Goal: Task Accomplishment & Management: Use online tool/utility

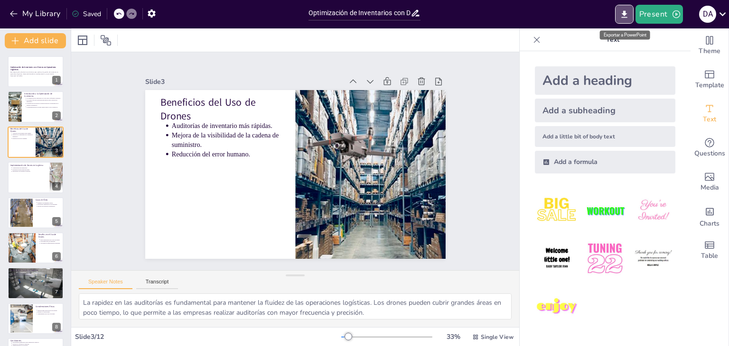
click at [625, 16] on icon "Export to PowerPoint" at bounding box center [624, 14] width 10 height 10
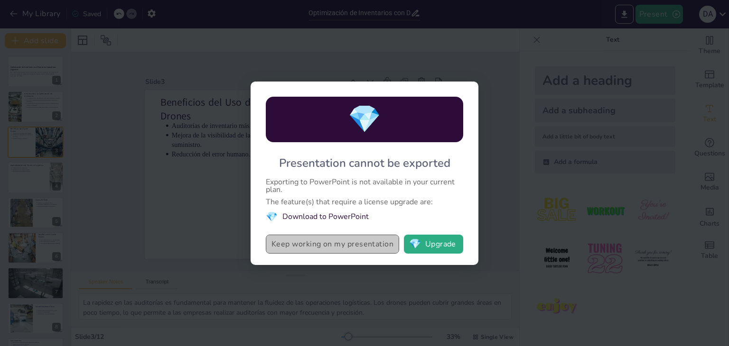
click at [381, 242] on button "Keep working on my presentation" at bounding box center [332, 244] width 133 height 19
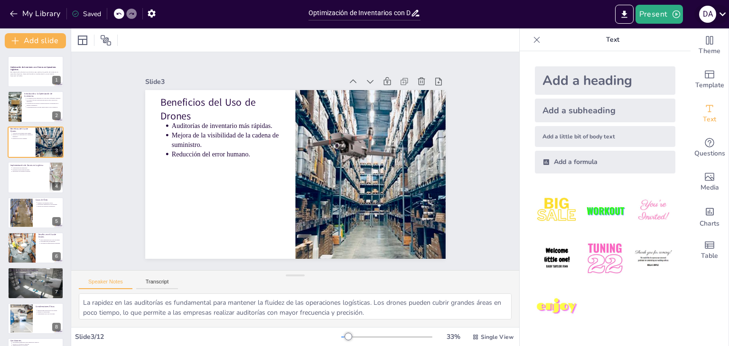
click at [720, 17] on icon at bounding box center [722, 14] width 13 height 13
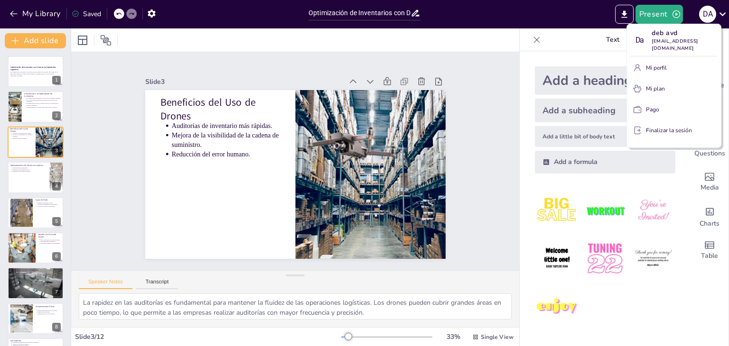
click at [496, 40] on div at bounding box center [364, 173] width 729 height 346
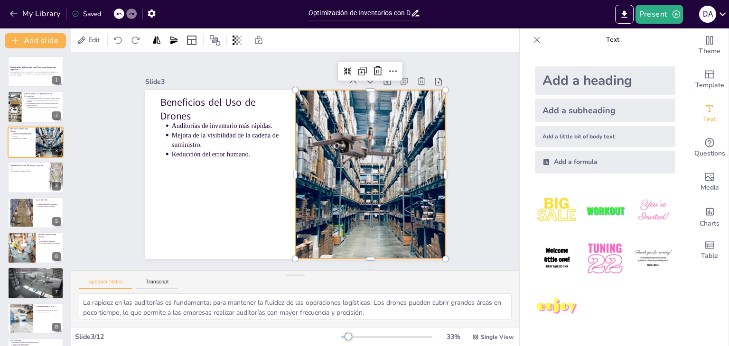
click at [370, 173] on div at bounding box center [369, 174] width 289 height 169
click at [39, 69] on button at bounding box center [41, 63] width 11 height 11
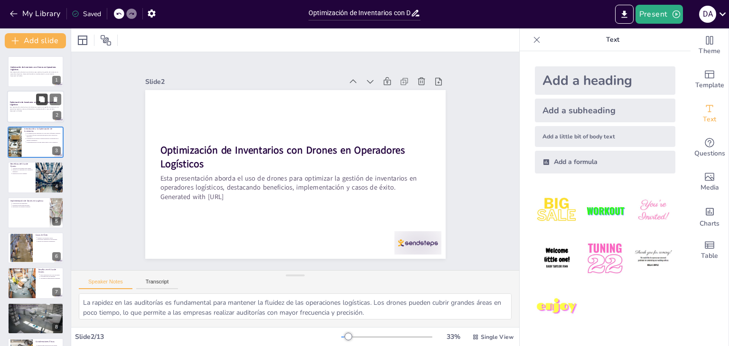
click at [38, 105] on button at bounding box center [41, 99] width 11 height 11
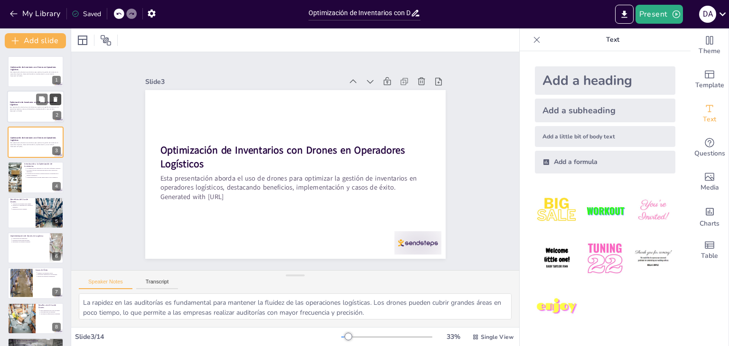
click at [58, 98] on icon at bounding box center [55, 99] width 7 height 7
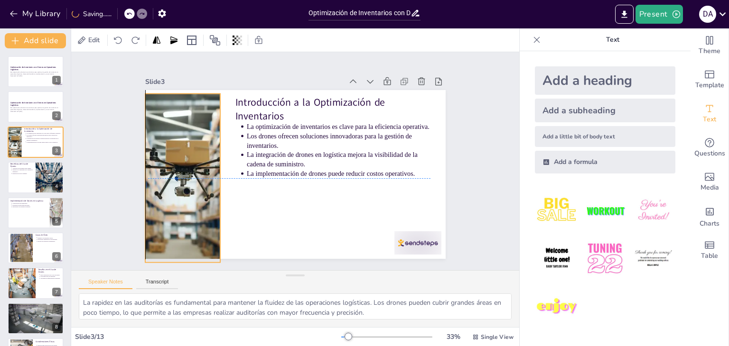
click at [174, 151] on div at bounding box center [182, 178] width 253 height 169
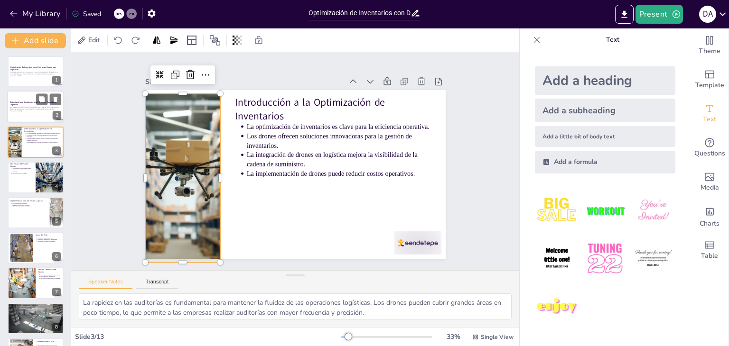
click at [30, 108] on p "Esta presentación aborda el uso de drones para optimizar la gestión de inventar…" at bounding box center [35, 109] width 51 height 4
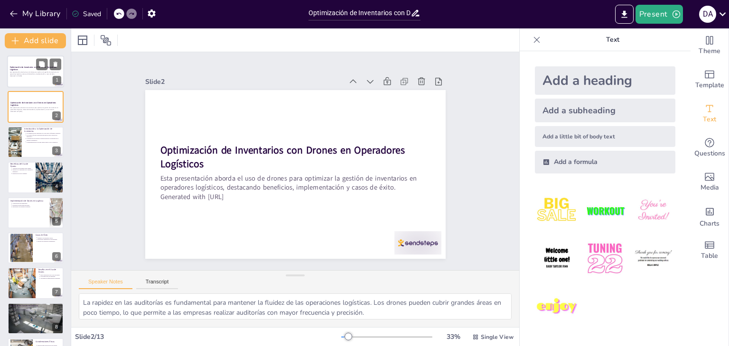
click at [30, 76] on p "Generated with [URL]" at bounding box center [35, 76] width 51 height 2
click at [38, 108] on p "Esta presentación aborda el uso de drones para optimizar la gestión de inventar…" at bounding box center [35, 109] width 51 height 4
click at [39, 76] on p "Generated with [URL]" at bounding box center [35, 76] width 51 height 2
click at [54, 65] on icon at bounding box center [56, 64] width 4 height 5
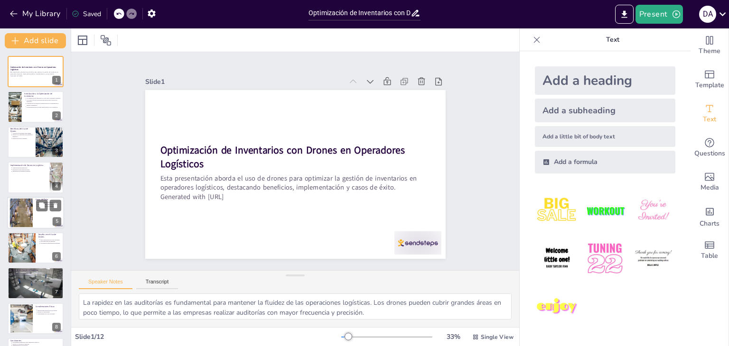
click at [36, 200] on div at bounding box center [48, 205] width 25 height 11
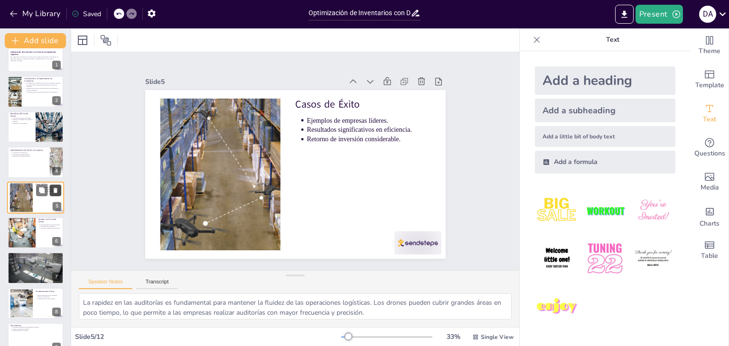
click at [54, 192] on icon at bounding box center [55, 190] width 7 height 7
